Goal: Find specific page/section: Find specific page/section

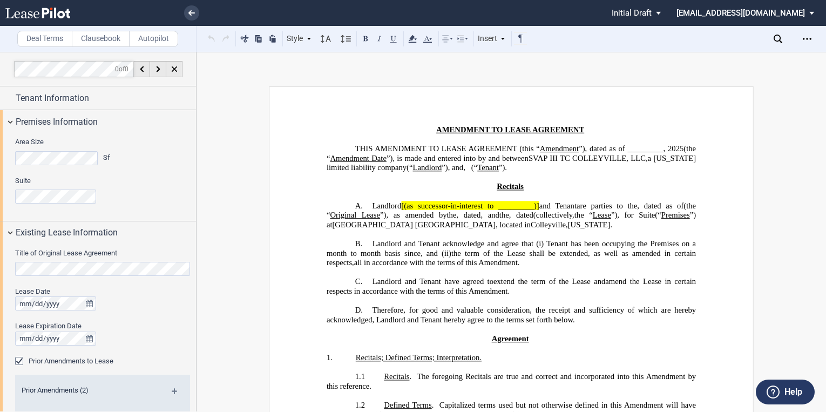
click at [35, 13] on icon at bounding box center [37, 13] width 65 height 11
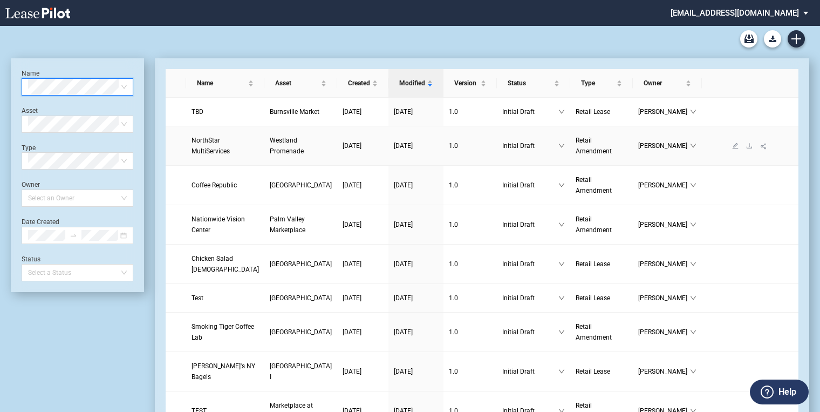
click at [270, 155] on span "Westland Promenade" at bounding box center [287, 146] width 34 height 18
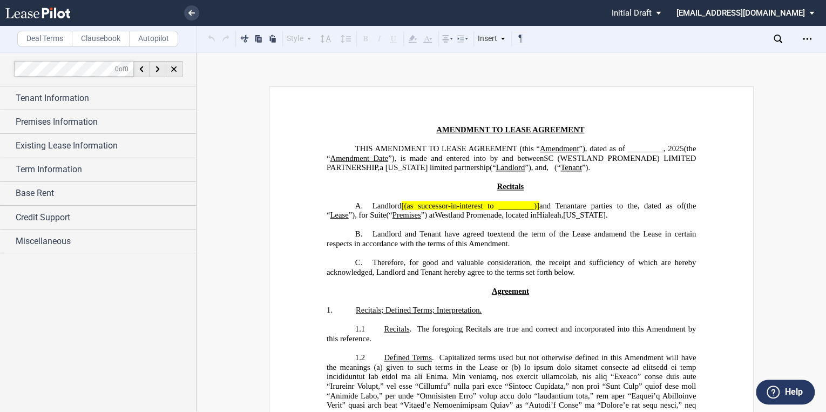
click at [61, 14] on icon at bounding box center [37, 13] width 65 height 11
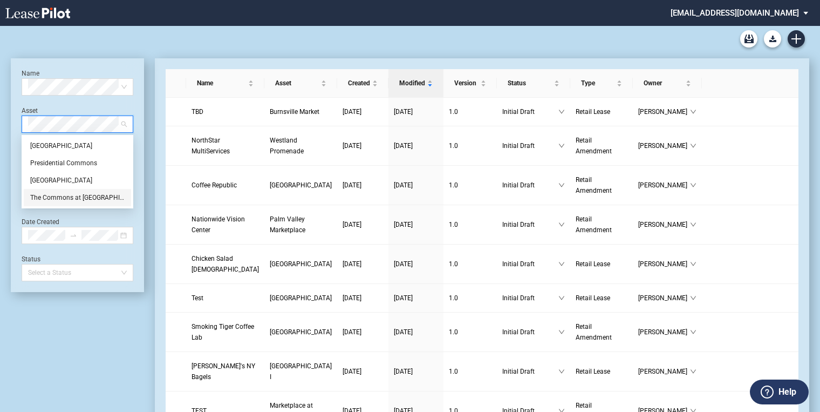
drag, startPoint x: 98, startPoint y: 195, endPoint x: 112, endPoint y: 202, distance: 16.2
click at [98, 195] on div "The Commons at [GEOGRAPHIC_DATA]" at bounding box center [77, 197] width 94 height 11
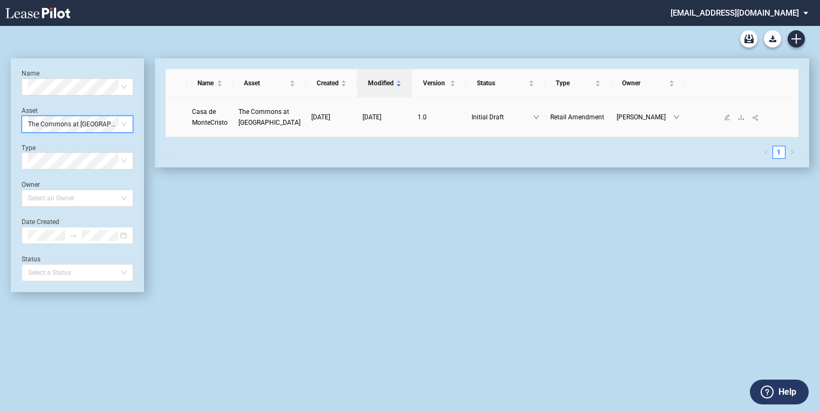
click at [211, 110] on span "Casa de MonteCristo" at bounding box center [210, 117] width 36 height 18
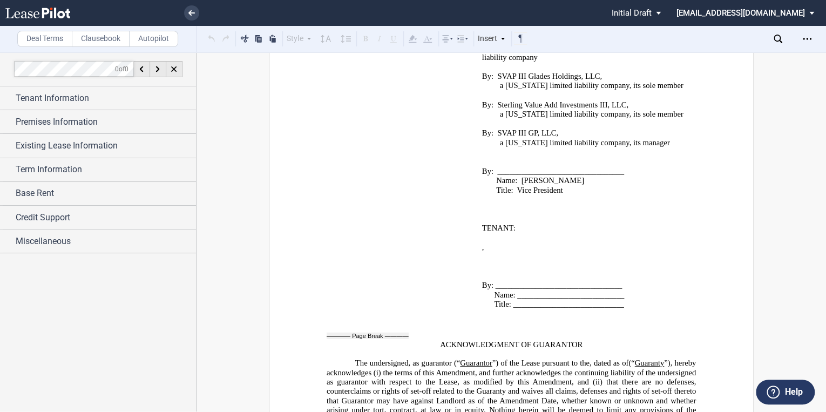
scroll to position [1770, 0]
